Goal: Information Seeking & Learning: Learn about a topic

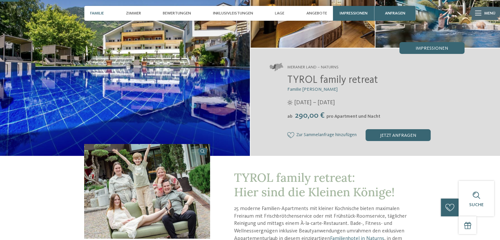
click at [98, 12] on span "Familie" at bounding box center [97, 13] width 14 height 5
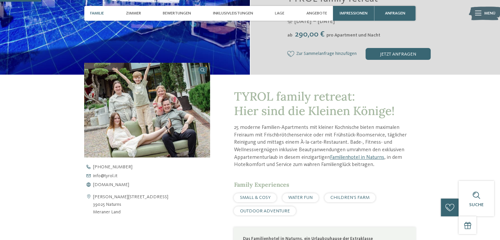
scroll to position [195, 0]
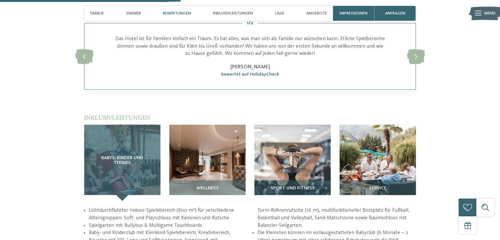
click at [104, 164] on span "Babys, Kinder und Teenies" at bounding box center [122, 161] width 53 height 11
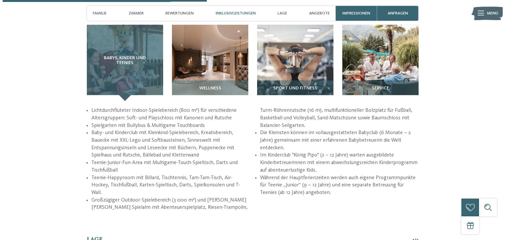
scroll to position [826, 0]
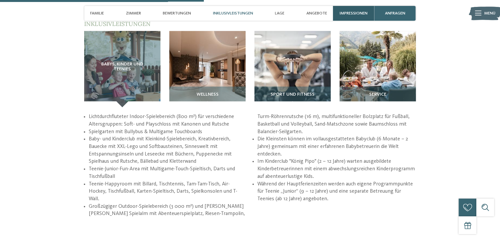
click at [358, 15] on span "Impressionen" at bounding box center [354, 13] width 28 height 5
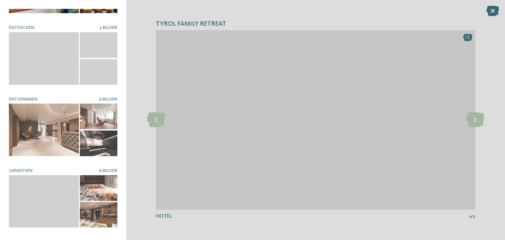
scroll to position [56, 0]
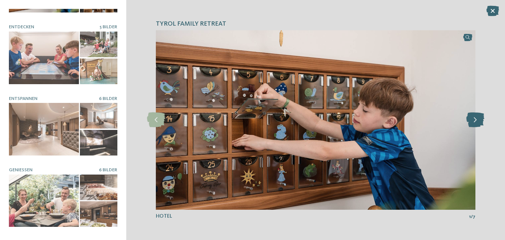
click at [474, 117] on icon at bounding box center [475, 120] width 18 height 15
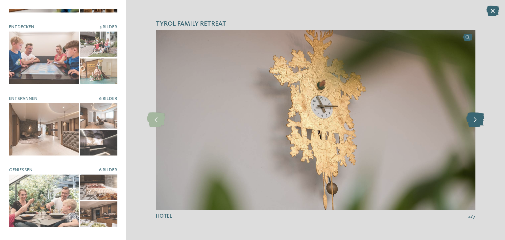
click at [472, 120] on icon at bounding box center [475, 120] width 18 height 15
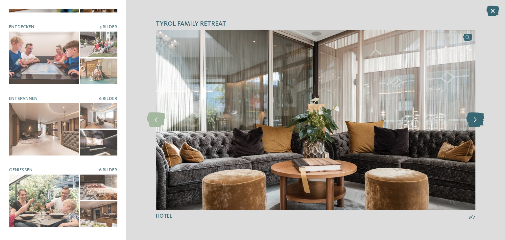
click at [472, 119] on icon at bounding box center [475, 120] width 18 height 15
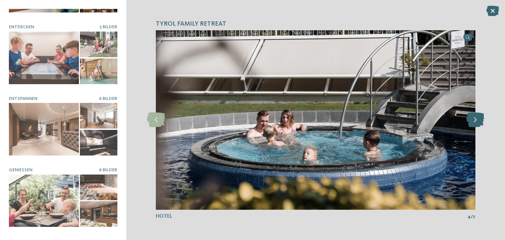
click at [473, 120] on icon at bounding box center [475, 120] width 18 height 15
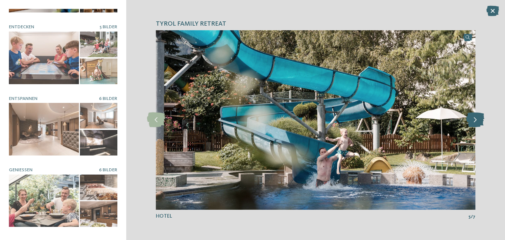
click at [472, 121] on icon at bounding box center [475, 120] width 18 height 15
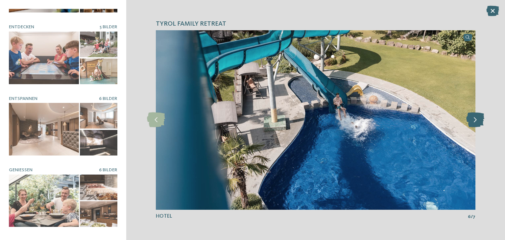
click at [473, 120] on icon at bounding box center [475, 120] width 18 height 15
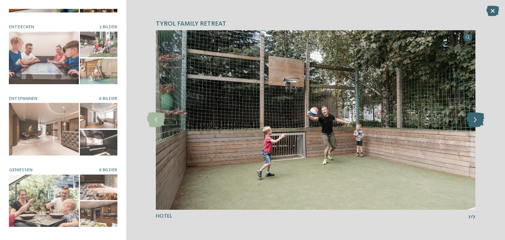
click at [472, 121] on icon at bounding box center [475, 120] width 18 height 15
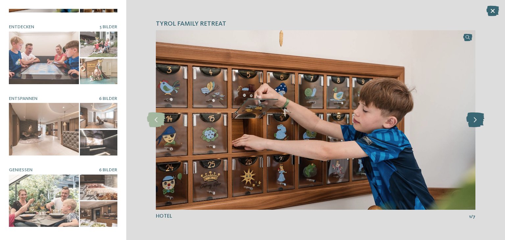
click at [472, 121] on icon at bounding box center [475, 120] width 18 height 15
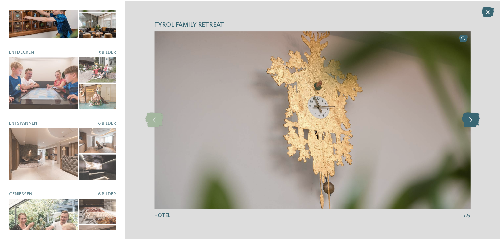
scroll to position [0, 0]
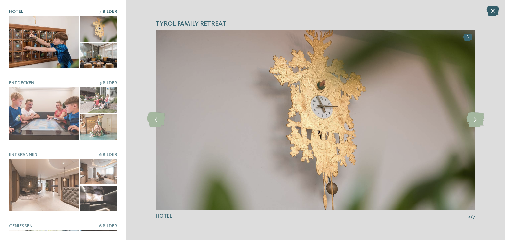
click at [494, 11] on icon at bounding box center [493, 11] width 13 height 11
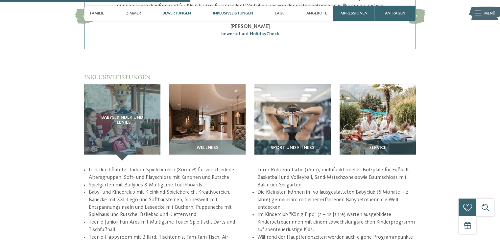
click at [236, 13] on span "Inklusivleistungen" at bounding box center [233, 13] width 40 height 5
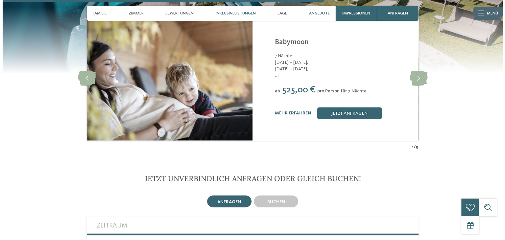
scroll to position [1295, 0]
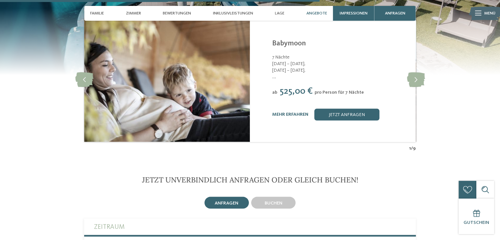
click at [488, 14] on span "Menü" at bounding box center [490, 14] width 11 height 6
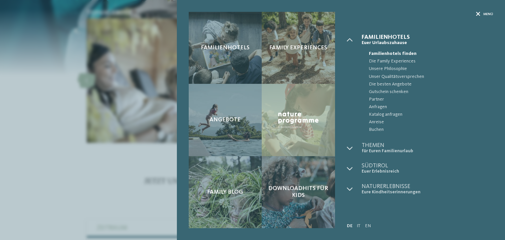
click at [488, 15] on span "Menü" at bounding box center [489, 14] width 10 height 5
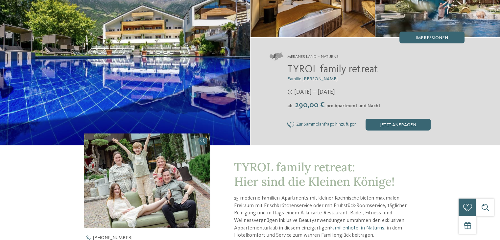
scroll to position [0, 0]
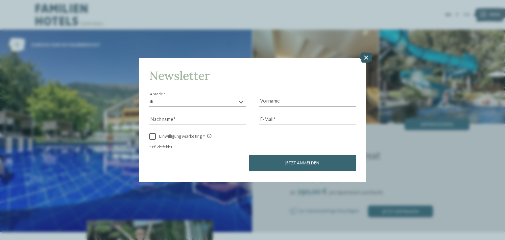
click at [364, 54] on icon at bounding box center [366, 58] width 13 height 11
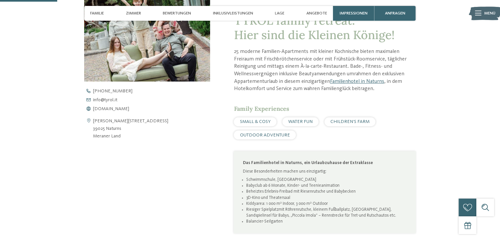
scroll to position [234, 0]
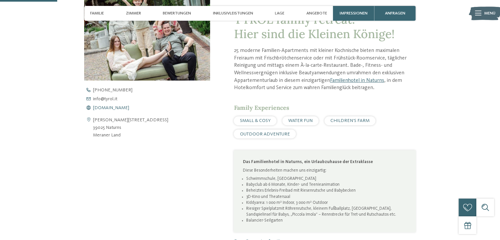
click at [100, 108] on span "[DOMAIN_NAME]" at bounding box center [111, 108] width 36 height 5
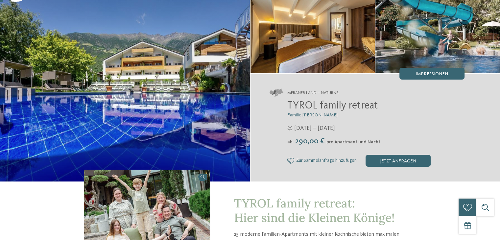
scroll to position [0, 0]
